Goal: Find specific page/section: Find specific page/section

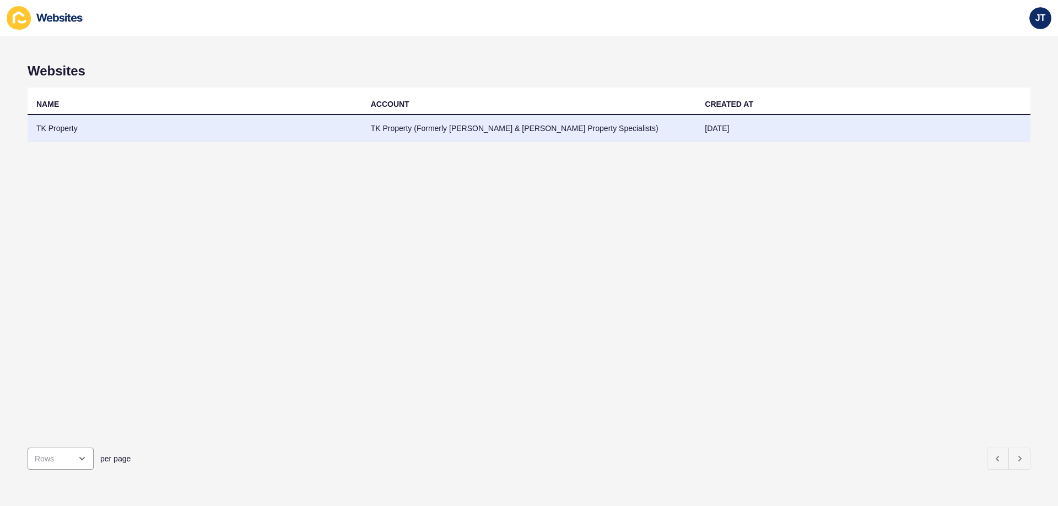
click at [324, 128] on td "TK Property" at bounding box center [195, 128] width 334 height 27
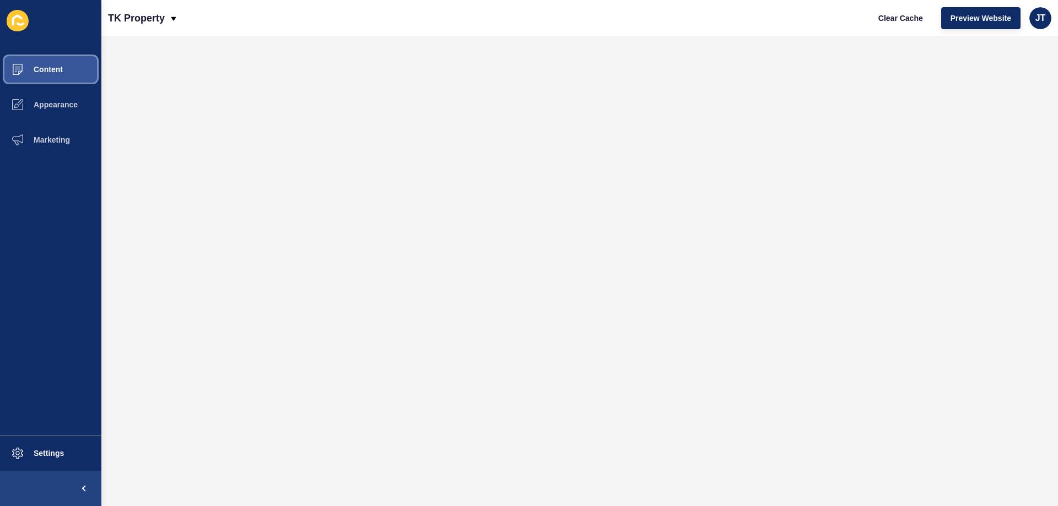
click at [57, 72] on span "Content" at bounding box center [30, 69] width 64 height 9
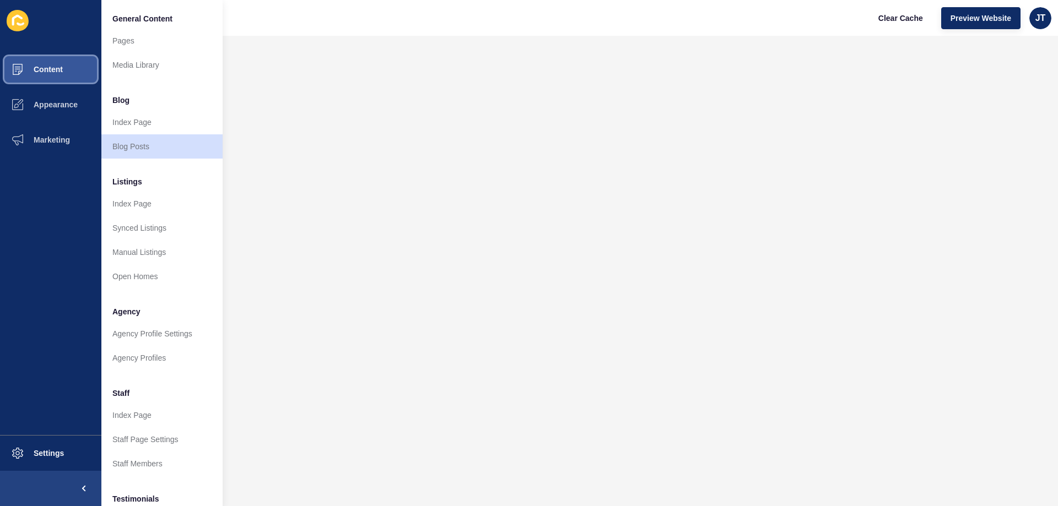
scroll to position [148, 0]
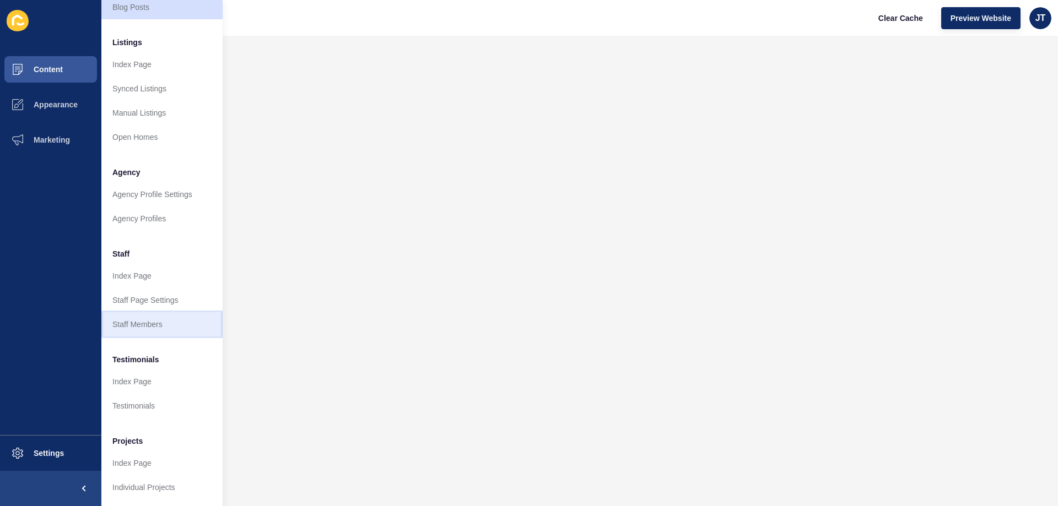
click at [144, 317] on link "Staff Members" at bounding box center [161, 324] width 121 height 24
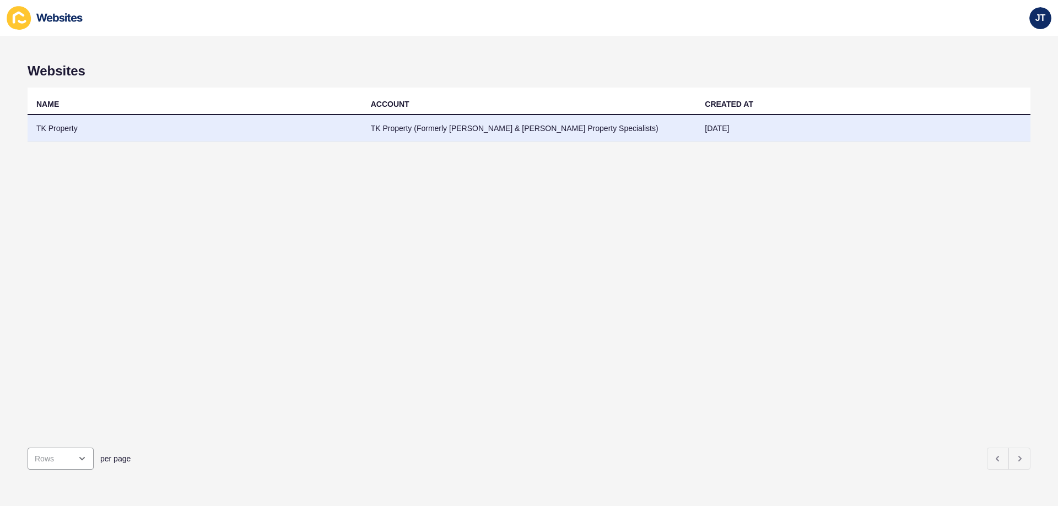
click at [516, 126] on td "TK Property (Formerly [PERSON_NAME] & [PERSON_NAME] Property Specialists)" at bounding box center [529, 128] width 334 height 27
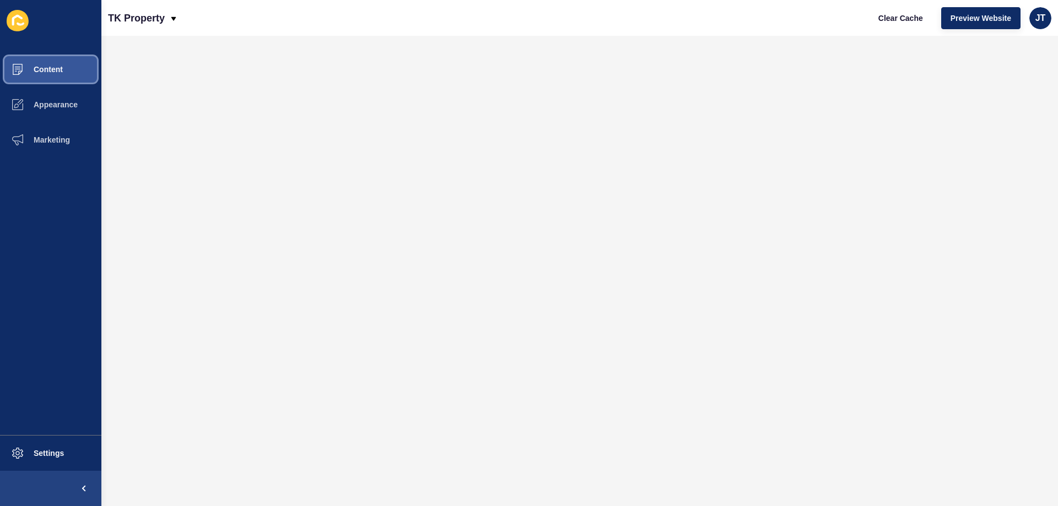
click at [75, 72] on button "Content" at bounding box center [50, 69] width 101 height 35
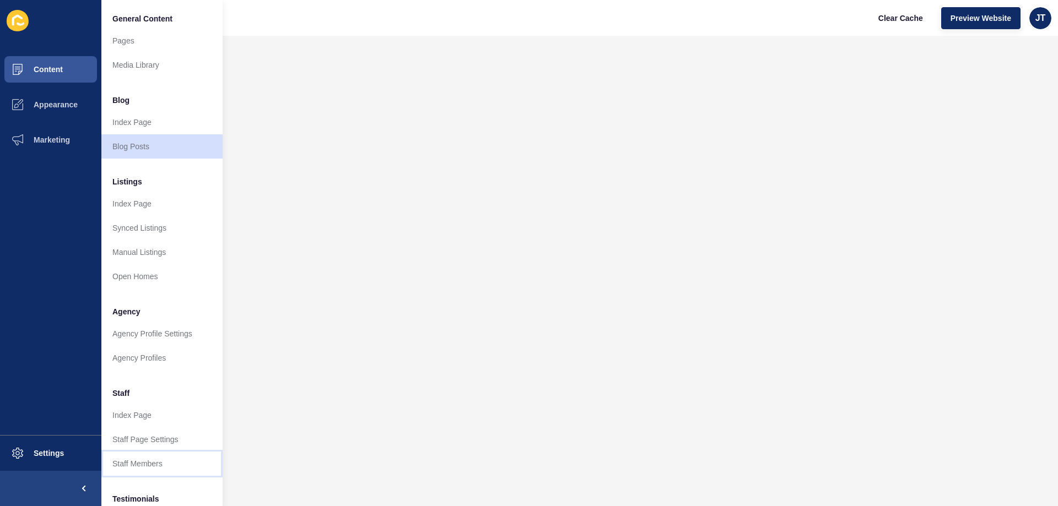
click at [133, 458] on link "Staff Members" at bounding box center [161, 464] width 121 height 24
